Goal: Obtain resource: Download file/media

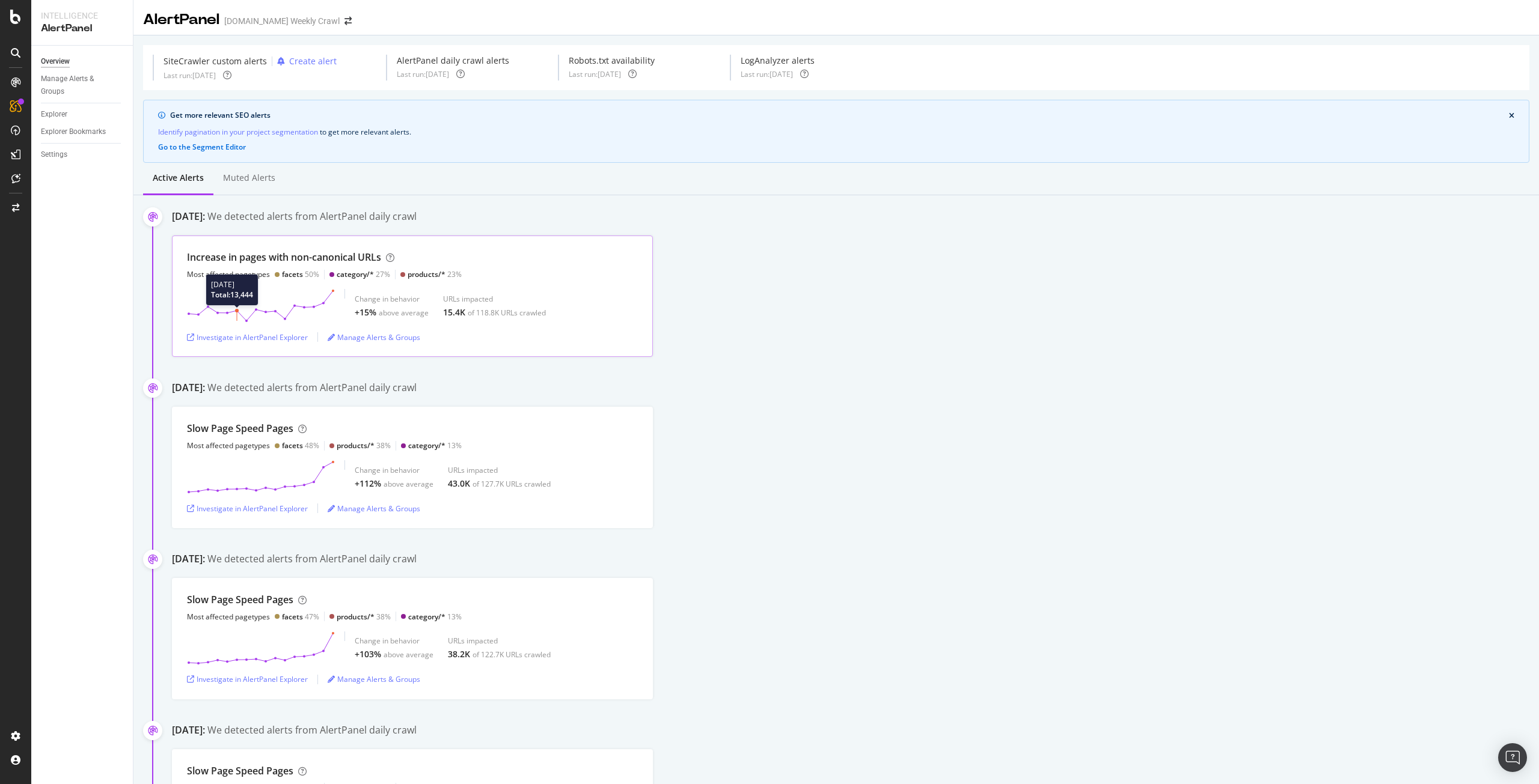
click at [233, 317] on polygon at bounding box center [261, 306] width 144 height 30
click at [210, 283] on div "Increase in pages with non-canonical URLs Most affected pagetypes facets 50% ca…" at bounding box center [412, 296] width 480 height 121
click at [235, 338] on div "Investigate in AlertPanel Explorer" at bounding box center [247, 337] width 121 height 10
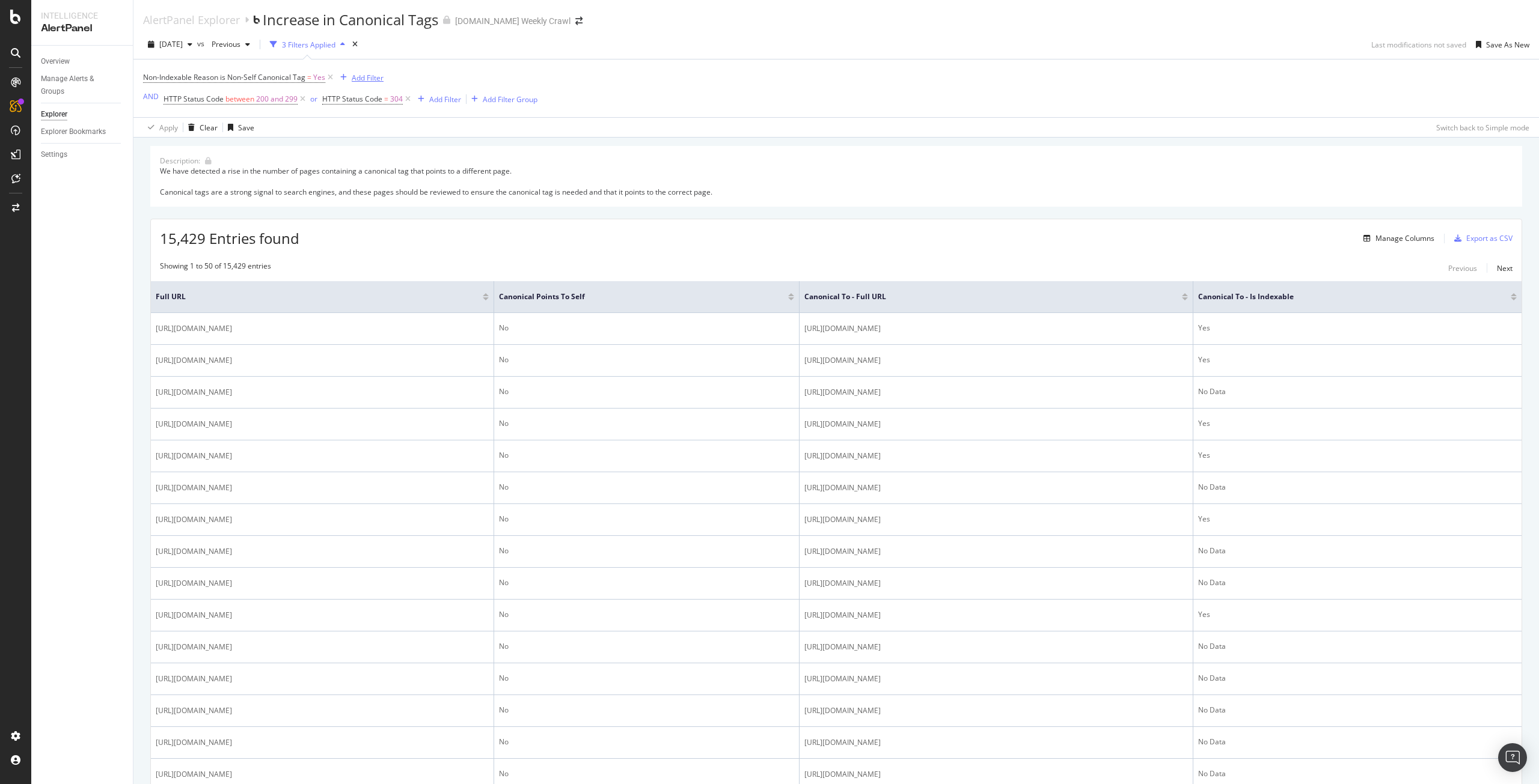
click at [368, 79] on div "Add Filter" at bounding box center [367, 78] width 32 height 10
click at [584, 68] on div "Non-Indexable Reason is Non-Self Canonical Tag = Yes Add Filter AND HTTP Status…" at bounding box center [836, 88] width 1386 height 58
click at [324, 51] on div "3 Filters Applied" at bounding box center [307, 44] width 84 height 18
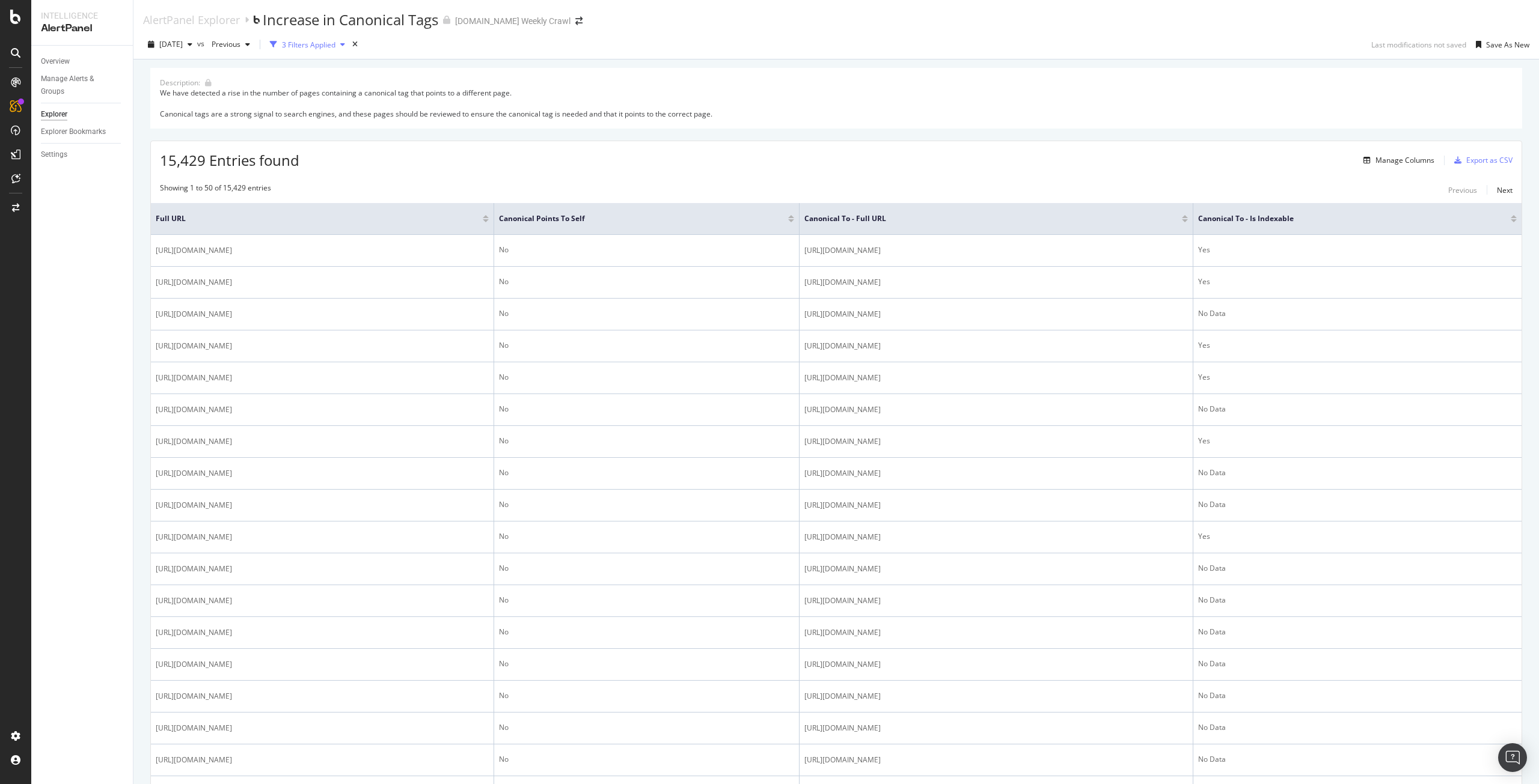
click at [323, 51] on div "3 Filters Applied" at bounding box center [307, 44] width 84 height 18
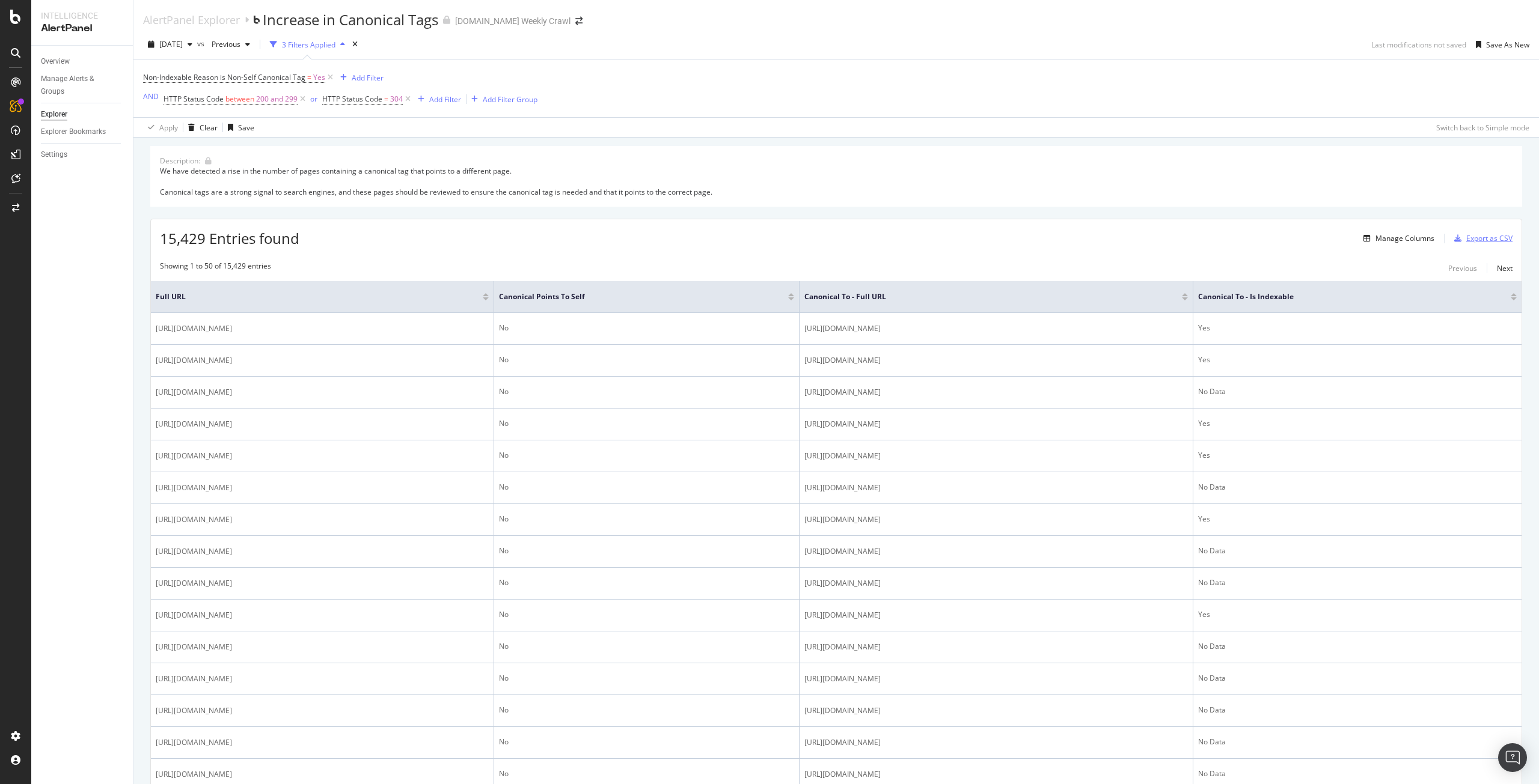
click at [1466, 233] on div "Export as CSV" at bounding box center [1489, 238] width 47 height 10
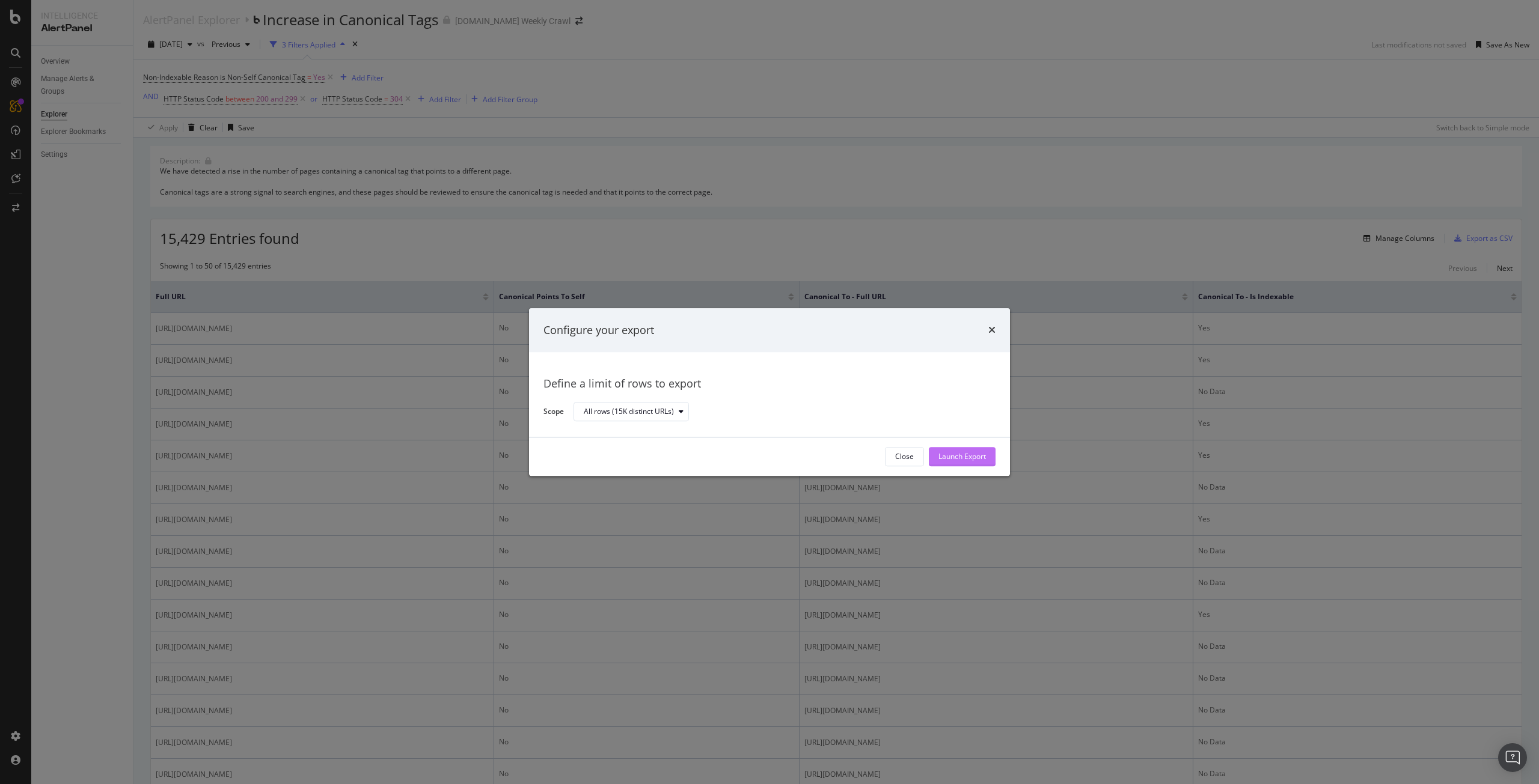
click at [967, 456] on div "Launch Export" at bounding box center [962, 457] width 47 height 10
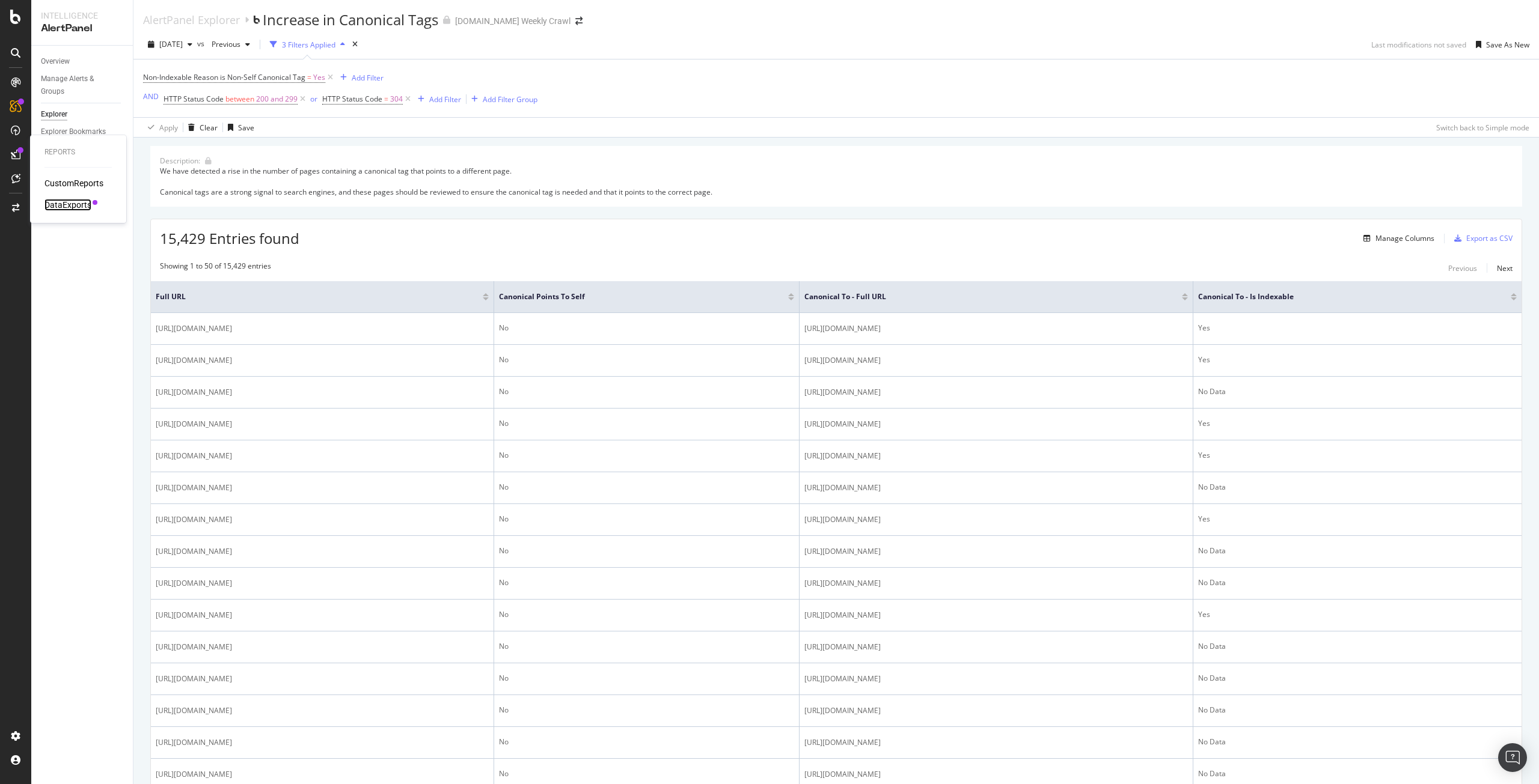
click at [62, 207] on div "DataExports" at bounding box center [67, 205] width 47 height 12
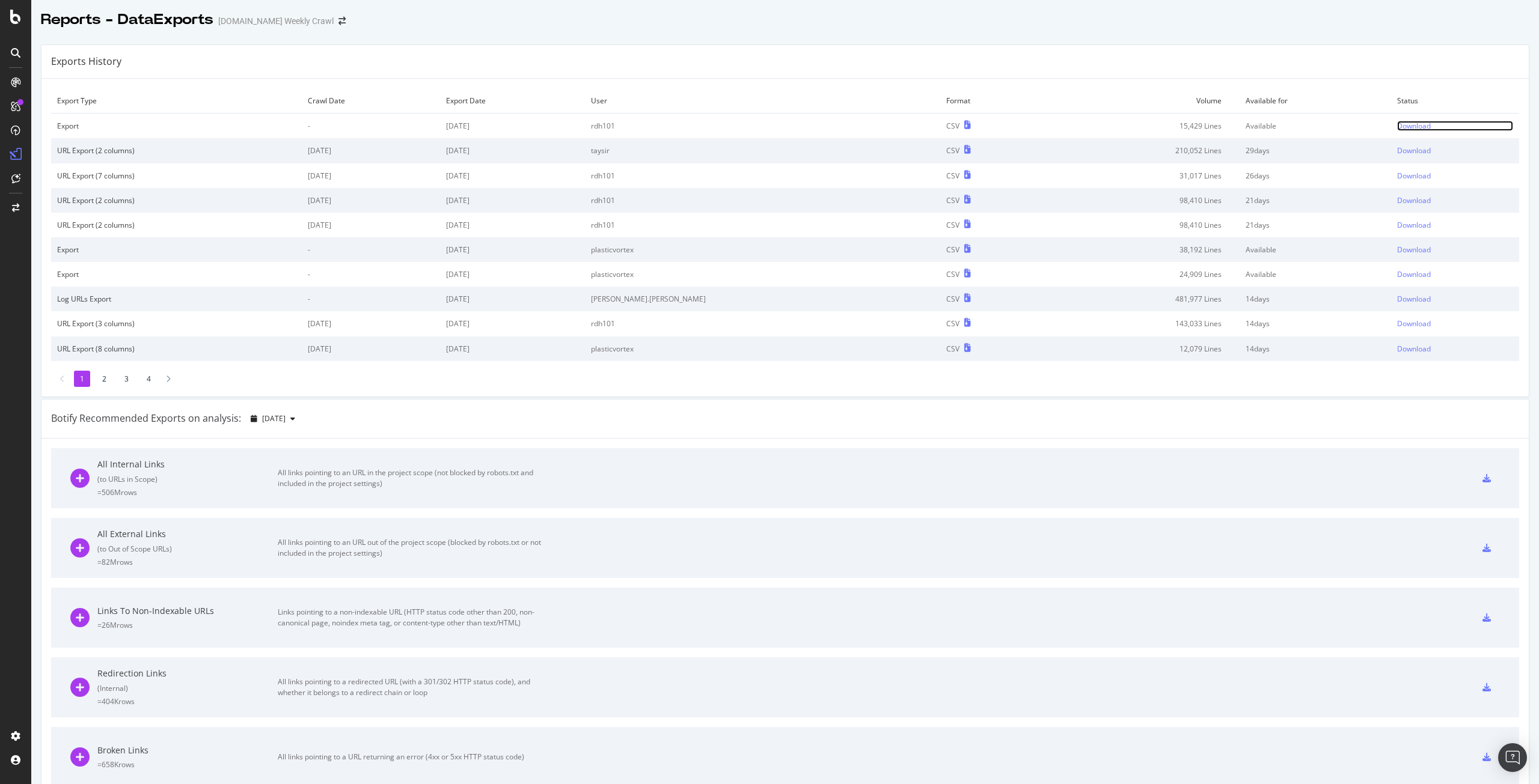
click at [1397, 128] on div "Download" at bounding box center [1413, 125] width 33 height 10
